Goal: Task Accomplishment & Management: Manage account settings

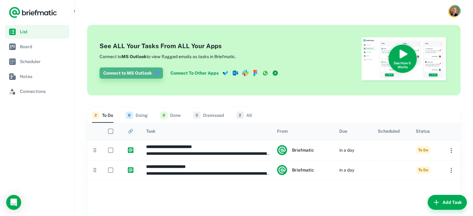
click at [129, 71] on button "Connect to MS Outlook" at bounding box center [130, 72] width 63 height 11
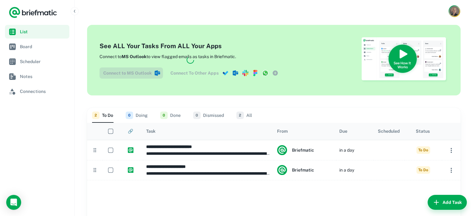
click at [450, 7] on div "Account button" at bounding box center [454, 11] width 12 height 12
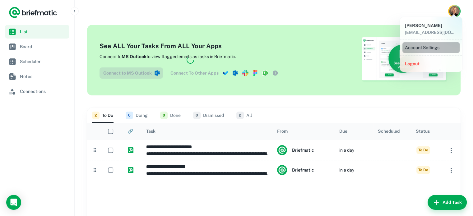
click at [437, 46] on li "Account Settings" at bounding box center [430, 47] width 57 height 11
